Goal: Information Seeking & Learning: Learn about a topic

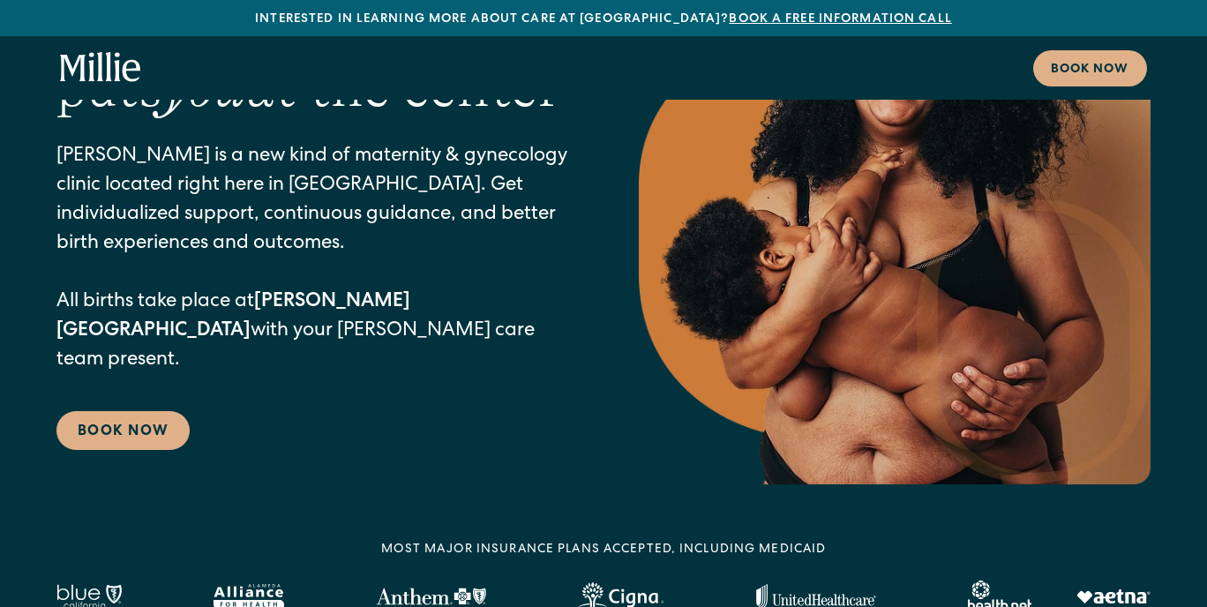
scroll to position [182, 0]
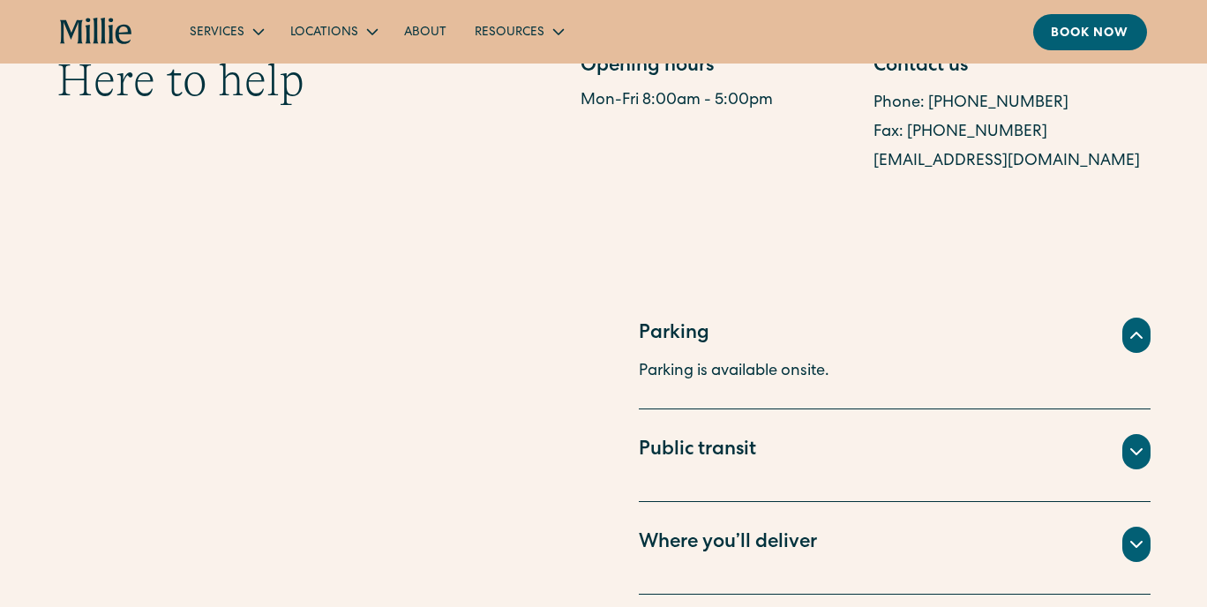
scroll to position [1086, 0]
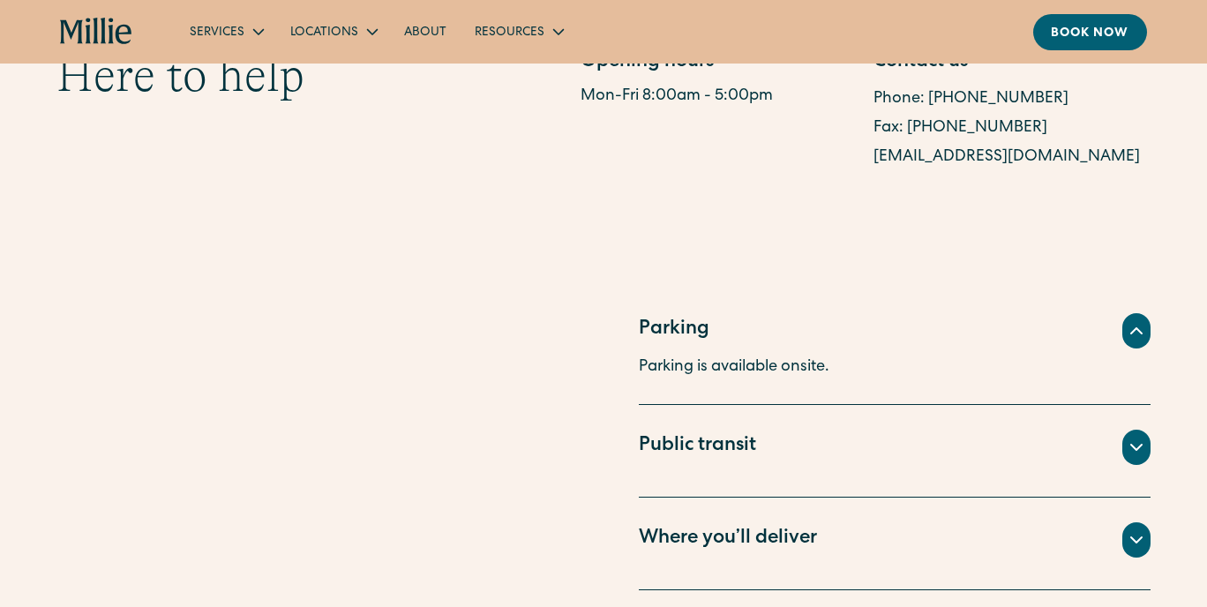
click at [789, 525] on div "Where you’ll deliver" at bounding box center [728, 539] width 178 height 29
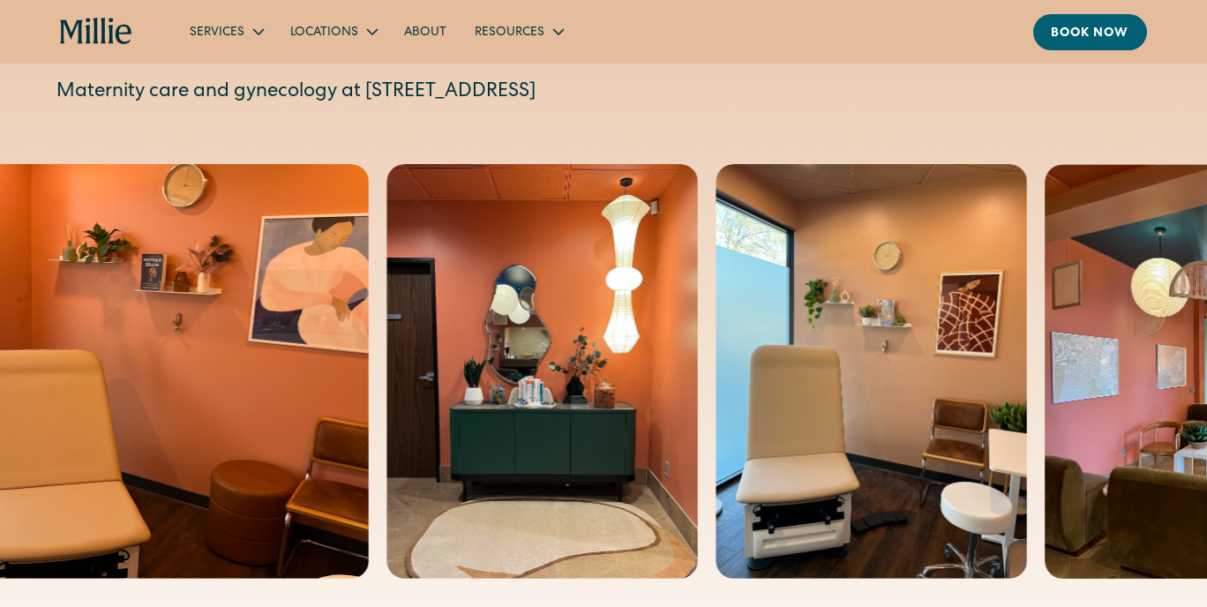
scroll to position [194, 0]
